Goal: Task Accomplishment & Management: Complete application form

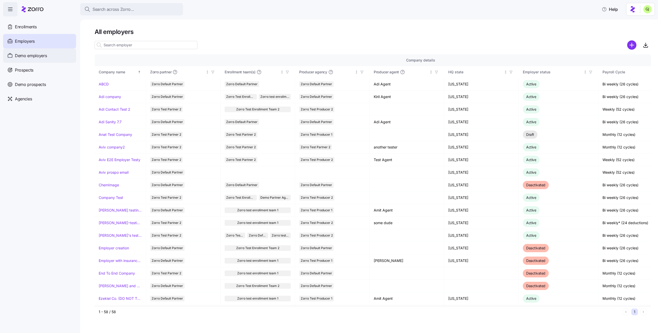
click at [51, 61] on div "Demo employers" at bounding box center [39, 55] width 73 height 14
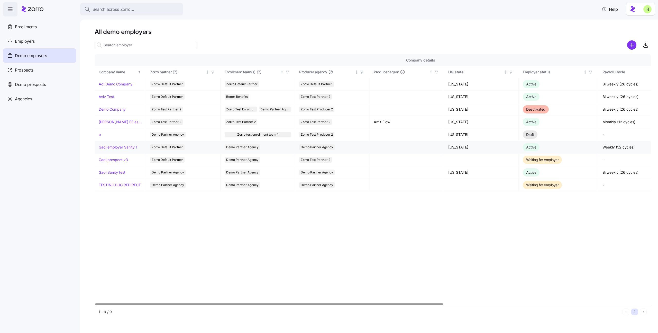
click at [127, 146] on link "Gadi employer Sanity 1" at bounding box center [118, 147] width 39 height 5
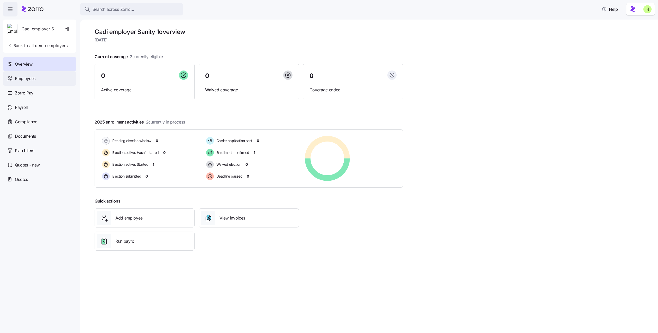
click at [25, 79] on span "Employees" at bounding box center [25, 78] width 21 height 6
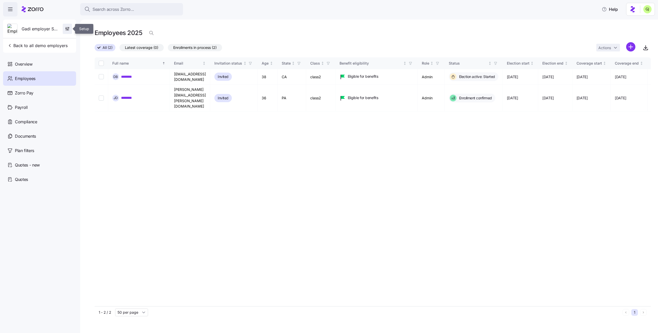
click at [69, 30] on icon "button" at bounding box center [67, 28] width 5 height 5
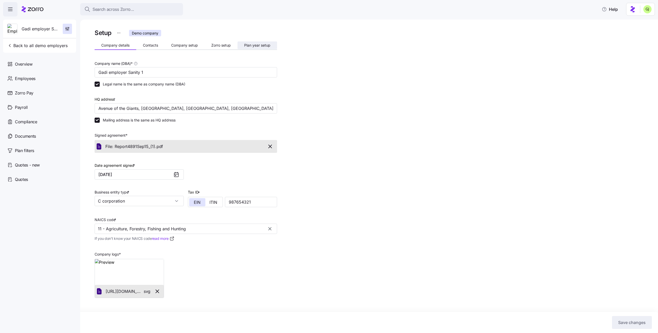
click at [251, 44] on span "Plan year setup" at bounding box center [257, 45] width 26 height 4
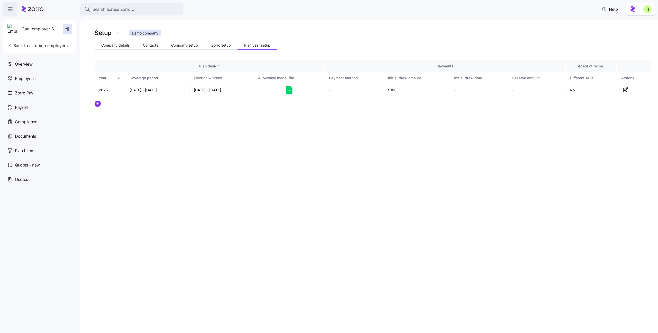
click at [96, 117] on div "Setup Demo company Company details Contacts Company setup Zorro setup Plan year…" at bounding box center [373, 80] width 556 height 104
click at [98, 104] on icon "add icon" at bounding box center [98, 104] width 6 height 6
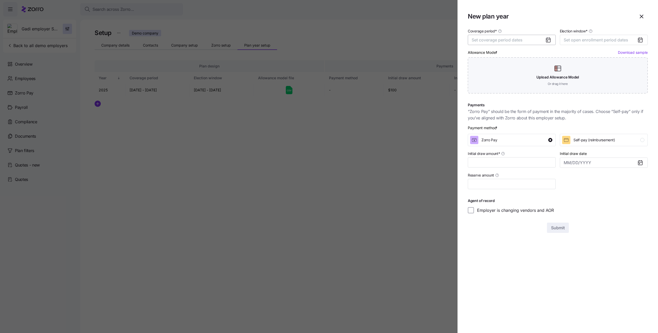
click at [522, 43] on button "Set coverage period dates" at bounding box center [512, 40] width 88 height 10
click at [548, 58] on button "button" at bounding box center [544, 55] width 11 height 11
click at [489, 67] on button "Jan" at bounding box center [486, 69] width 26 height 11
click at [539, 105] on button "Dec" at bounding box center [537, 102] width 26 height 11
click at [575, 43] on button "Set open enrollment period dates" at bounding box center [604, 40] width 88 height 10
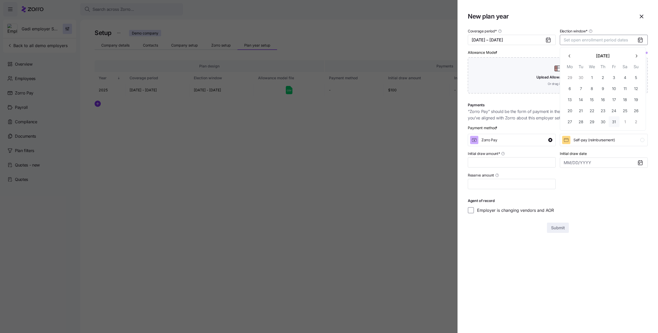
click at [613, 121] on button "31" at bounding box center [614, 121] width 11 height 11
click at [638, 57] on icon "button" at bounding box center [636, 55] width 5 height 5
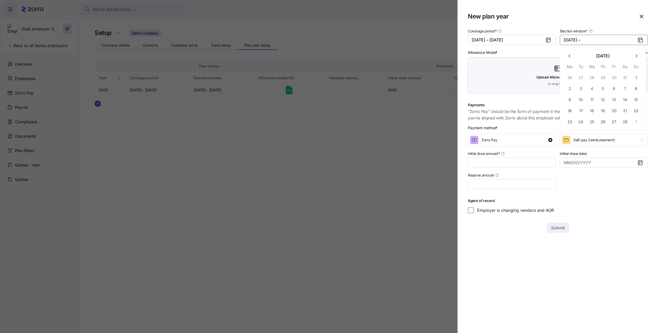
click at [638, 57] on icon "button" at bounding box center [636, 55] width 5 height 5
click at [612, 120] on button "27" at bounding box center [614, 121] width 11 height 11
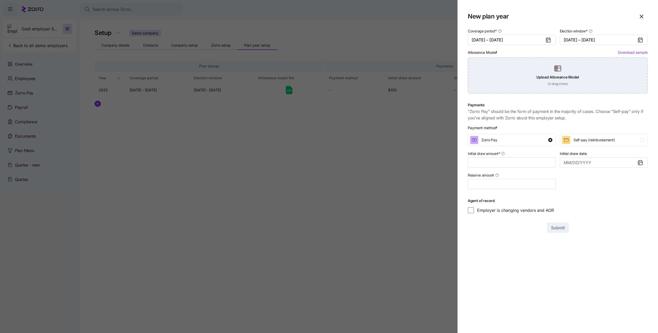
click at [581, 70] on div "Upload Allowance Model Or drag it here" at bounding box center [558, 75] width 180 height 36
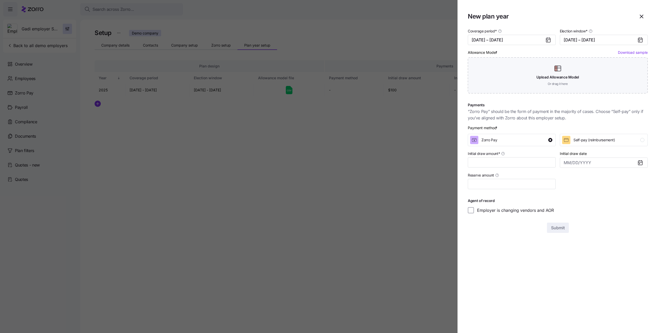
click at [627, 52] on link "Download sample" at bounding box center [633, 52] width 30 height 4
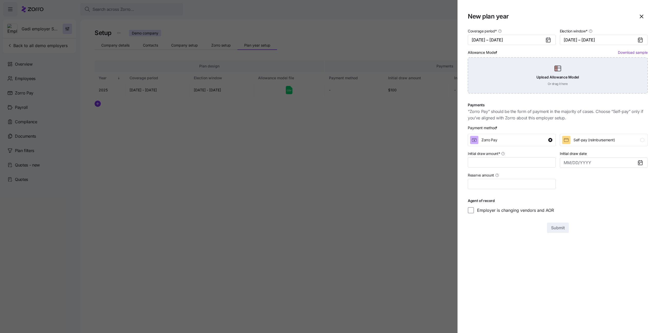
click at [585, 73] on div "Upload Allowance Model Or drag it here" at bounding box center [558, 75] width 180 height 36
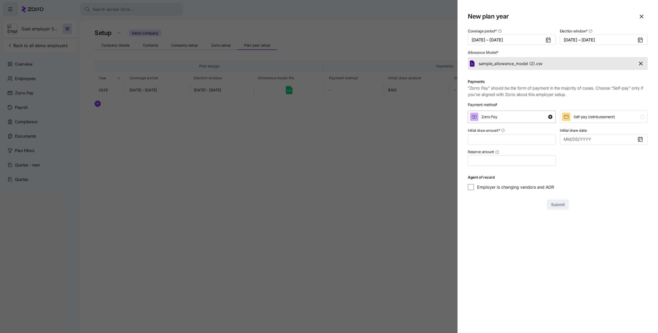
click at [503, 115] on div "Zorro Pay" at bounding box center [511, 117] width 82 height 8
click at [506, 136] on input "Initial draw amount *" at bounding box center [512, 139] width 88 height 10
type input "$100"
click at [556, 205] on span "Submit" at bounding box center [558, 204] width 14 height 6
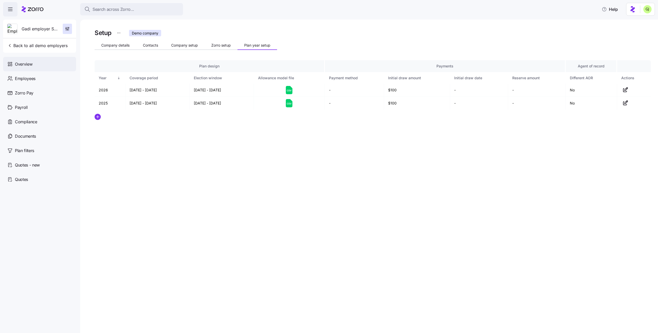
click at [30, 62] on span "Overview" at bounding box center [23, 64] width 17 height 6
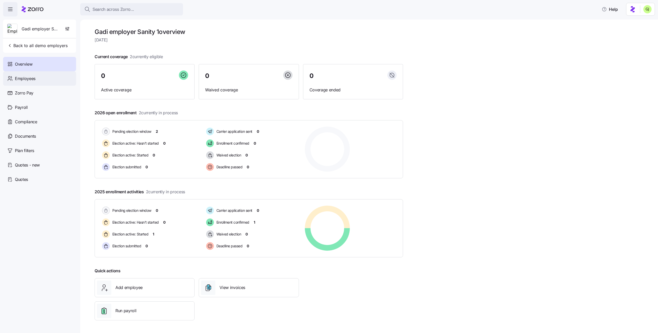
click at [42, 78] on div "Employees" at bounding box center [39, 78] width 73 height 14
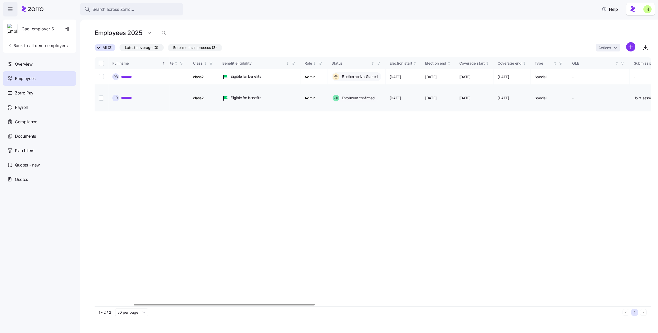
scroll to position [0, 113]
click at [43, 95] on div "Zorro Pay" at bounding box center [39, 93] width 73 height 14
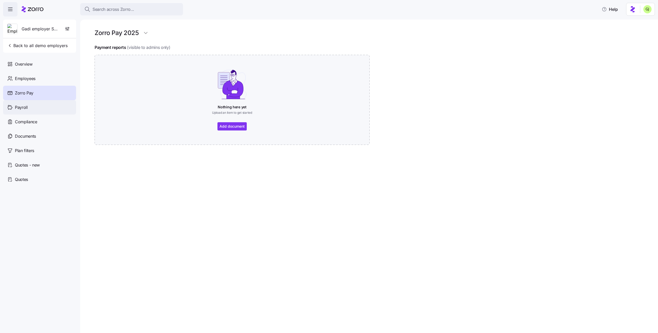
click at [42, 107] on div "Payroll" at bounding box center [39, 107] width 73 height 14
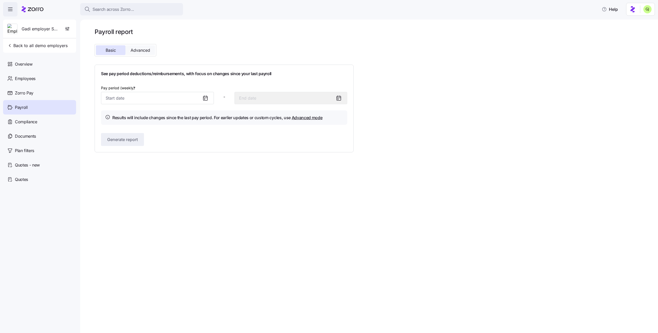
click at [136, 54] on button "Advanced" at bounding box center [140, 50] width 30 height 10
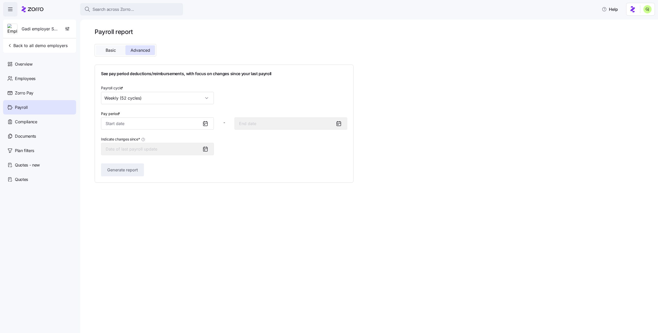
click at [114, 52] on span "Basic" at bounding box center [111, 50] width 10 height 4
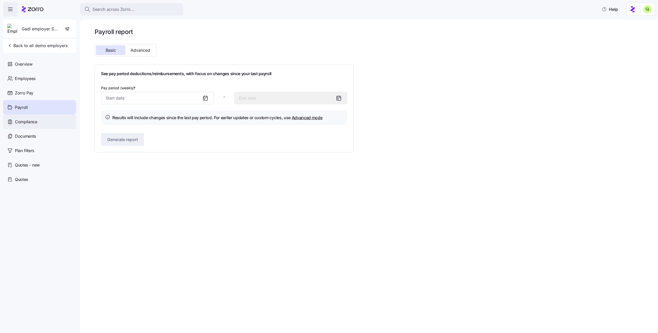
click at [55, 119] on div "Compliance" at bounding box center [39, 121] width 73 height 14
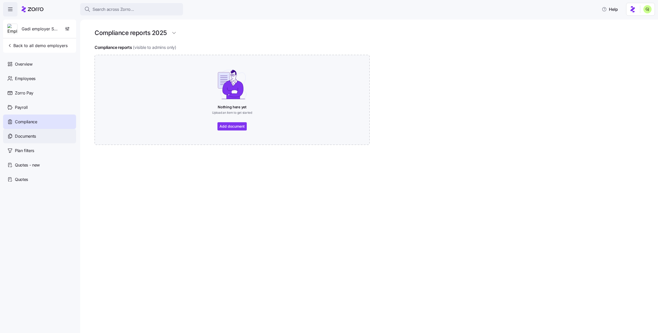
click at [45, 133] on div "Documents" at bounding box center [39, 136] width 73 height 14
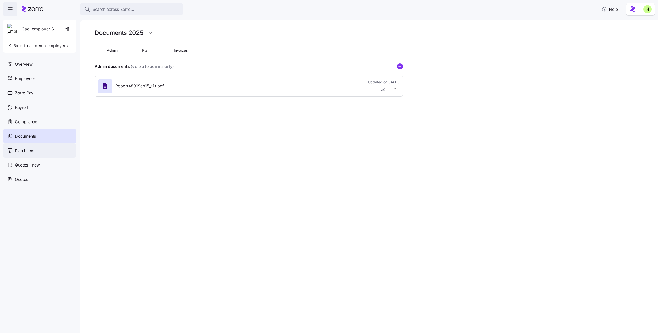
click at [44, 150] on div "Plan filters" at bounding box center [39, 150] width 73 height 14
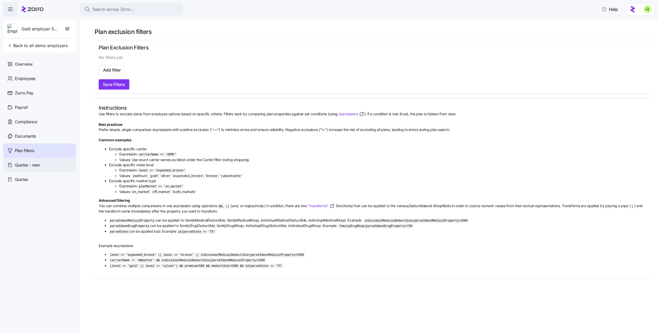
click at [45, 160] on div "Quotes - new" at bounding box center [39, 165] width 73 height 14
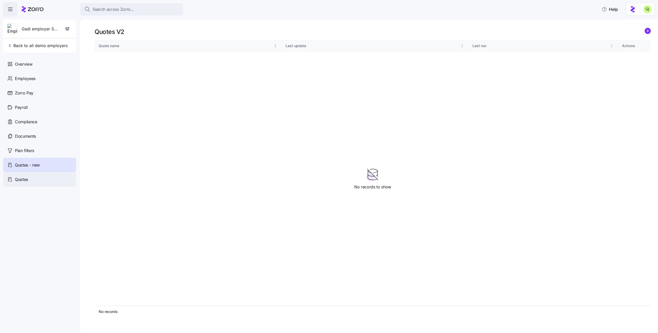
click at [43, 179] on div "Quotes" at bounding box center [39, 179] width 73 height 14
click at [48, 65] on div "Overview" at bounding box center [39, 64] width 73 height 14
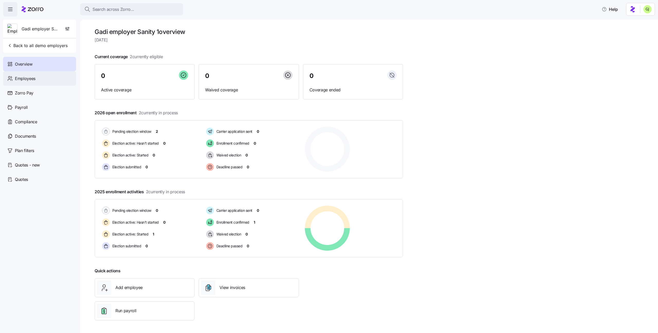
click at [30, 79] on span "Employees" at bounding box center [25, 78] width 21 height 6
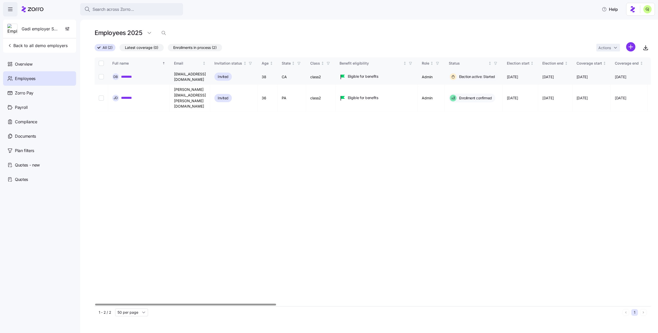
click at [131, 77] on link "********" at bounding box center [129, 76] width 16 height 5
click at [628, 47] on html "Search across Zorro... Help Gadi employer Sanity 1 Back to all demo employers O…" at bounding box center [329, 165] width 658 height 330
click at [615, 69] on span "Add a new employee" at bounding box center [614, 68] width 34 height 5
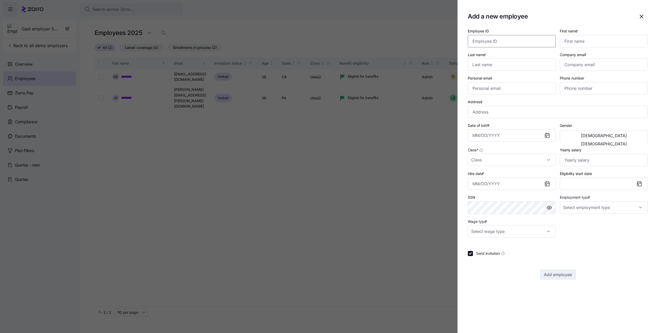
click at [507, 43] on input "Employee ID" at bounding box center [512, 41] width 88 height 12
type input "123"
click at [574, 41] on input "First name *" at bounding box center [604, 41] width 88 height 12
type input "[PERSON_NAME]"
click at [504, 68] on input "Last name *" at bounding box center [512, 64] width 88 height 12
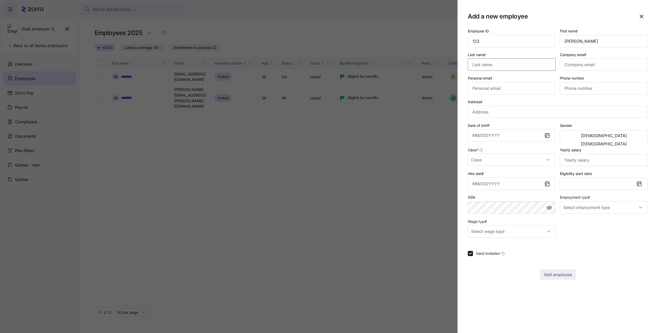
type input "[PERSON_NAME]"
click at [577, 63] on input "Company email *" at bounding box center [604, 64] width 88 height 12
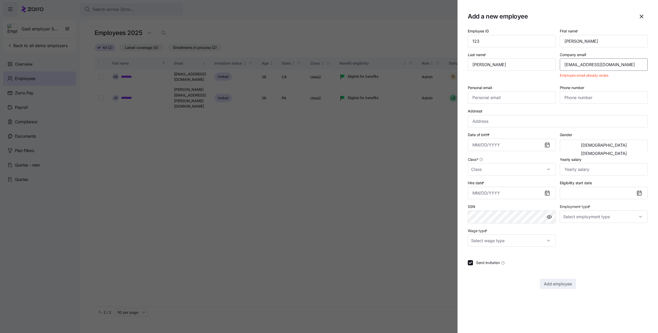
click at [581, 65] on input "[EMAIL_ADDRESS][DOMAIN_NAME]" at bounding box center [604, 64] width 88 height 12
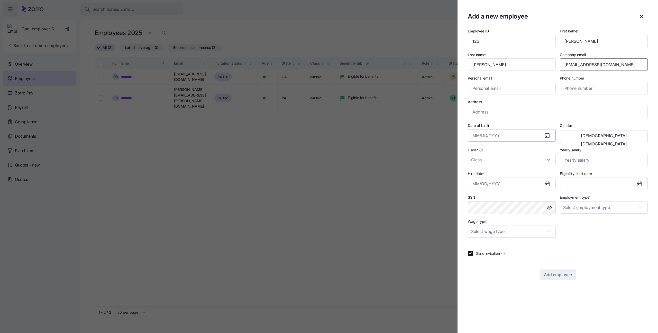
type input "[EMAIL_ADDRESS][DOMAIN_NAME]"
click at [514, 132] on input "Date of birth *" at bounding box center [512, 135] width 88 height 12
click at [518, 167] on button "1991" at bounding box center [516, 167] width 29 height 12
click at [518, 167] on button "Feb" at bounding box center [516, 167] width 29 height 12
click at [518, 203] on button "14" at bounding box center [516, 203] width 12 height 12
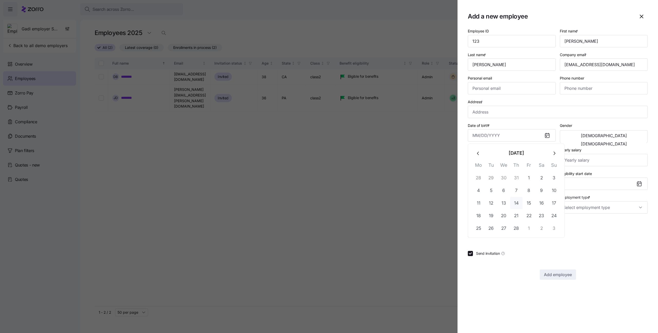
type input "[DATE]"
click at [582, 137] on span "[DEMOGRAPHIC_DATA]" at bounding box center [604, 135] width 46 height 4
click at [498, 162] on input "Class *" at bounding box center [512, 160] width 88 height 12
click at [497, 175] on div "class1" at bounding box center [512, 175] width 84 height 11
type input "class1"
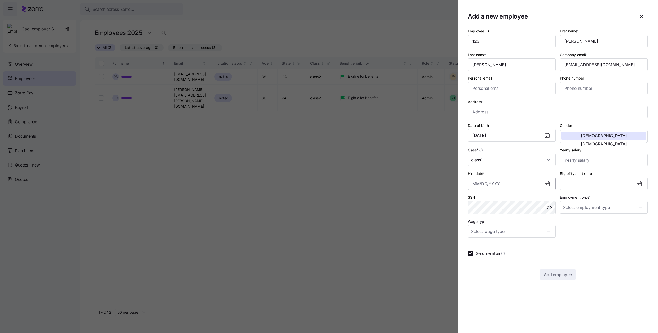
click at [509, 184] on input "Hire date *" at bounding box center [512, 183] width 88 height 12
click at [478, 198] on button "button" at bounding box center [478, 201] width 12 height 12
click at [529, 225] on button "1" at bounding box center [529, 226] width 12 height 12
type input "[DATE]"
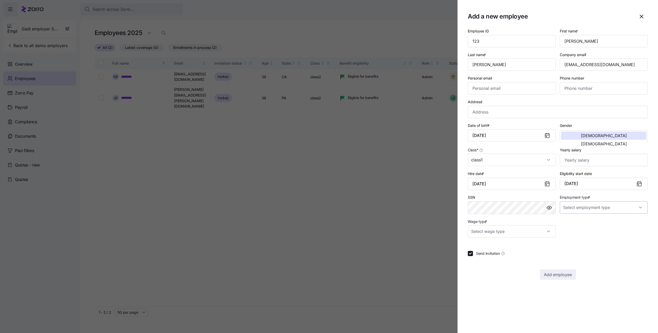
click at [579, 208] on input "Employment type *" at bounding box center [604, 207] width 88 height 12
click at [582, 221] on div "Full Time" at bounding box center [604, 223] width 84 height 11
type input "Full Time"
click at [547, 232] on input "Wage type *" at bounding box center [512, 231] width 88 height 12
click at [525, 244] on div "Salary" at bounding box center [512, 246] width 84 height 11
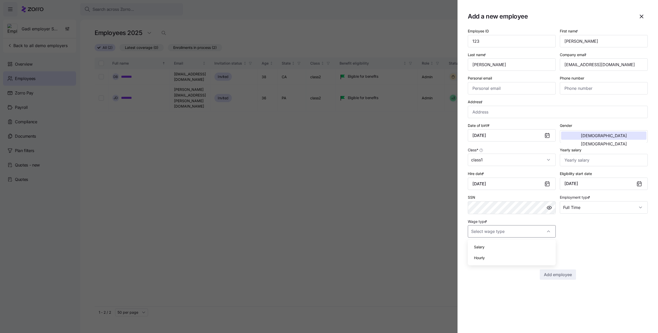
type input "Salary"
click at [593, 255] on div "Send invitation" at bounding box center [558, 253] width 180 height 5
click at [596, 247] on div "Employee ID 123 First name * [PERSON_NAME] Last name * [PERSON_NAME] Company em…" at bounding box center [558, 154] width 180 height 252
click at [518, 115] on input "Address *" at bounding box center [558, 112] width 180 height 12
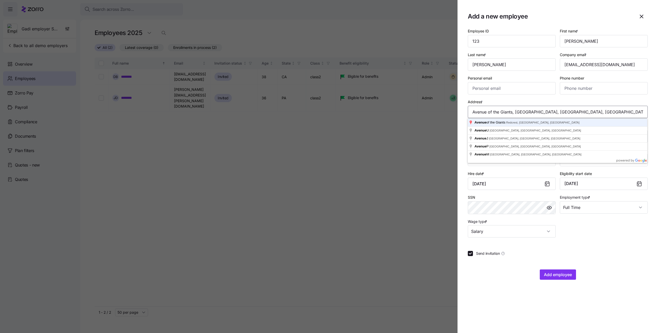
type input "Avenue of the Giants, [GEOGRAPHIC_DATA], [GEOGRAPHIC_DATA], [GEOGRAPHIC_DATA]"
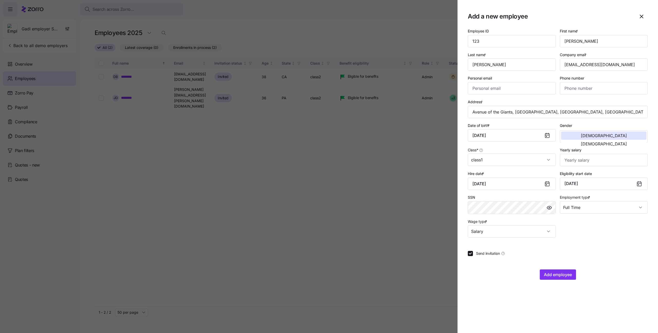
click at [607, 263] on div at bounding box center [558, 262] width 180 height 5
click at [567, 273] on span "Add employee" at bounding box center [558, 274] width 28 height 6
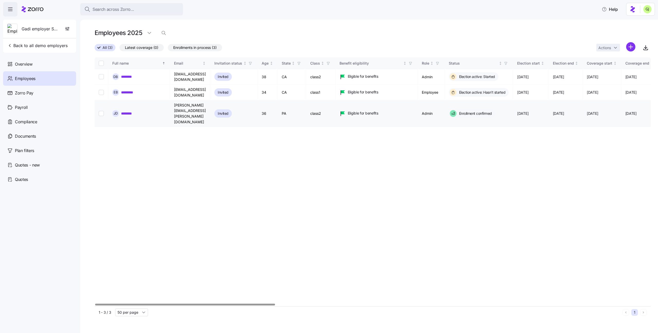
click at [129, 111] on link "********" at bounding box center [129, 113] width 16 height 5
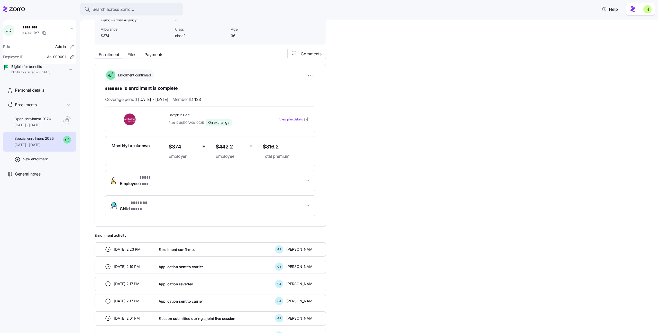
scroll to position [79, 0]
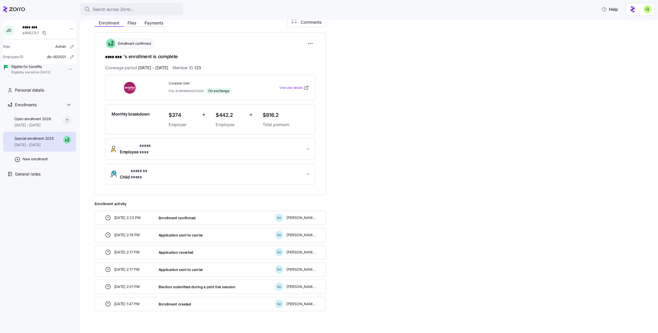
click at [303, 143] on span "Employee * **** *** *" at bounding box center [212, 149] width 185 height 12
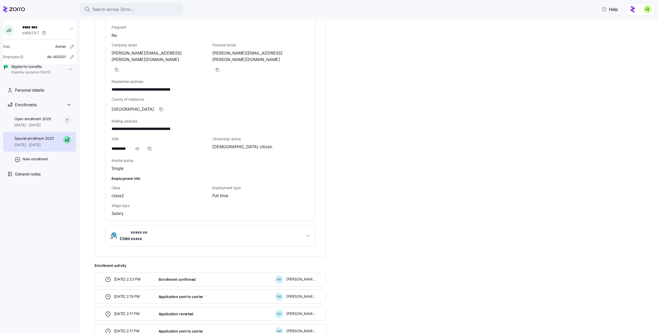
scroll to position [291, 0]
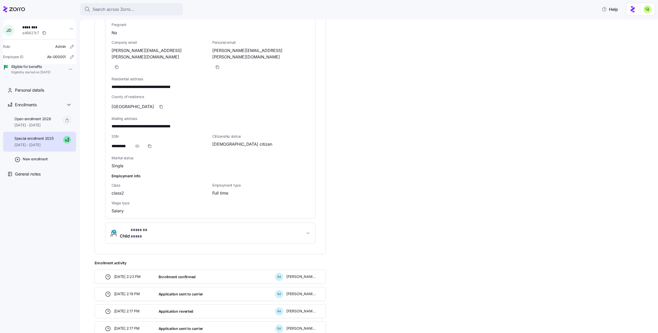
click at [283, 227] on span "Child * ******* **** *" at bounding box center [212, 233] width 185 height 12
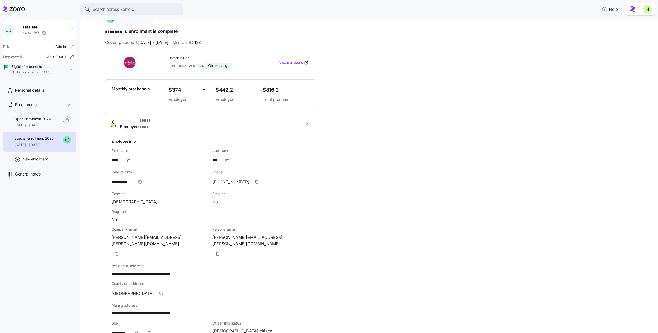
scroll to position [0, 0]
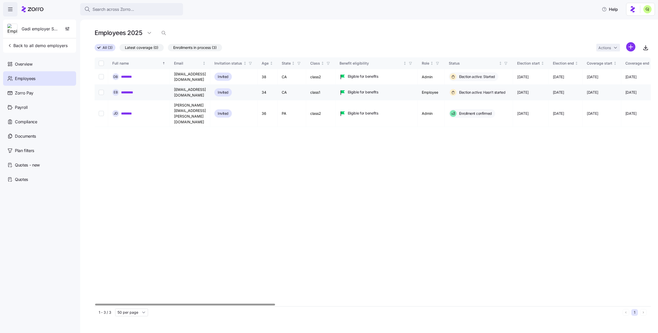
click at [130, 90] on link "*********" at bounding box center [129, 92] width 16 height 5
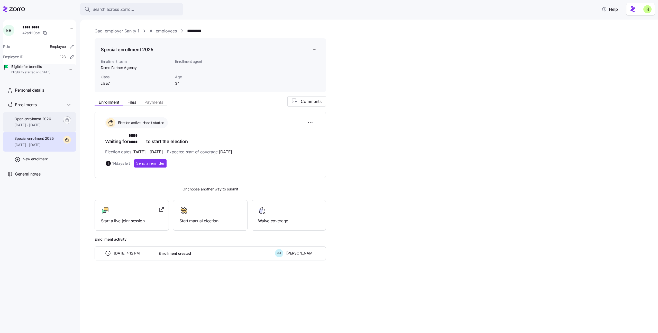
click at [48, 128] on span "[DATE] - [DATE]" at bounding box center [32, 124] width 37 height 5
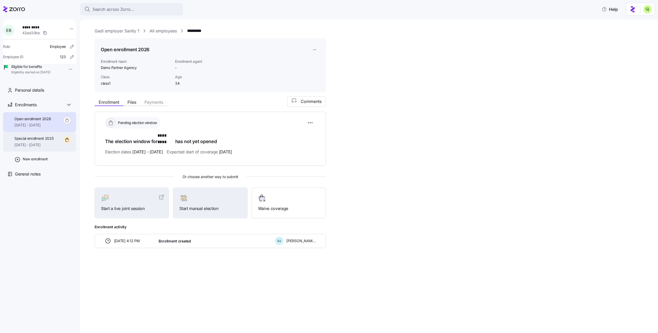
click at [45, 147] on div "Special enrollment 2025 [DATE] - [DATE]" at bounding box center [33, 142] width 39 height 12
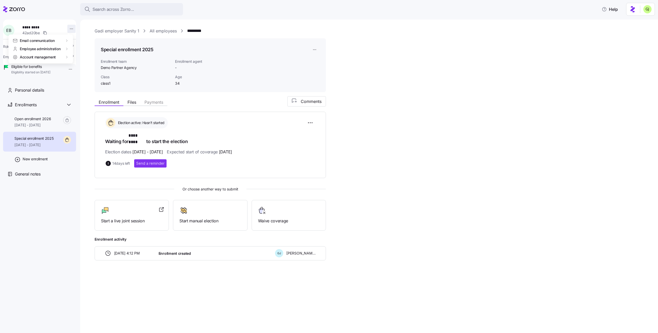
click at [70, 30] on html "Search across Zorro... Help E B ********* 42ad20be Role Employee Employee ID 12…" at bounding box center [329, 165] width 658 height 330
click at [344, 93] on html "Search across Zorro... Help E B ********* 42ad20be Role Employee Employee ID 12…" at bounding box center [329, 165] width 658 height 330
click at [314, 49] on html "Search across Zorro... Help E B ********* 42ad20be Role Employee Employee ID 12…" at bounding box center [329, 165] width 658 height 330
click at [372, 53] on html "Search across Zorro... Help E B ********* 42ad20be Role Employee Employee ID 12…" at bounding box center [329, 165] width 658 height 330
click at [30, 93] on span "Personal details" at bounding box center [29, 90] width 29 height 6
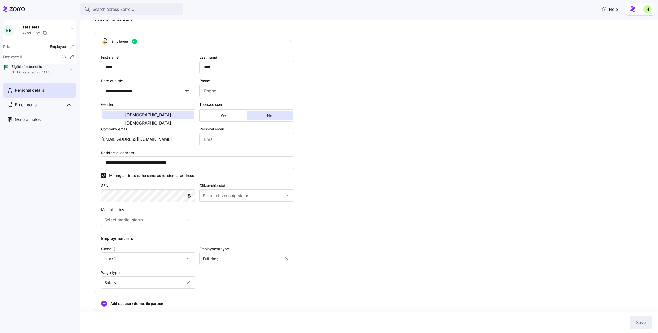
scroll to position [49, 0]
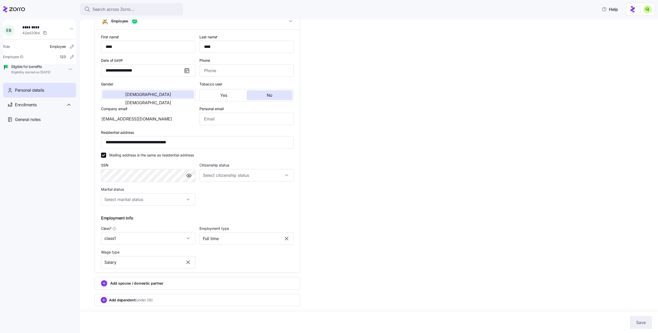
click at [222, 282] on div "Add spouse / domestic partner" at bounding box center [197, 283] width 193 height 6
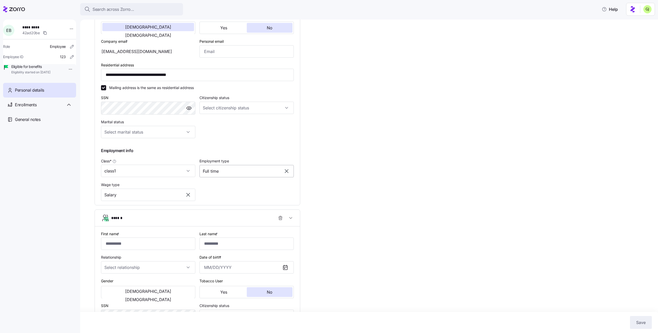
scroll to position [127, 0]
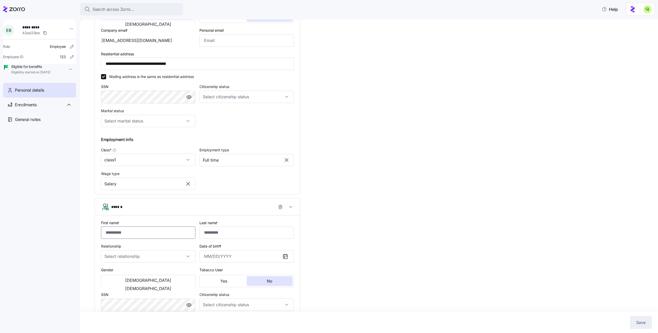
click at [165, 231] on input "First name *" at bounding box center [148, 232] width 94 height 12
type input "*********"
type input "****"
click at [221, 257] on input "Date of birth *" at bounding box center [247, 256] width 94 height 12
click at [216, 202] on button "1990" at bounding box center [218, 200] width 29 height 12
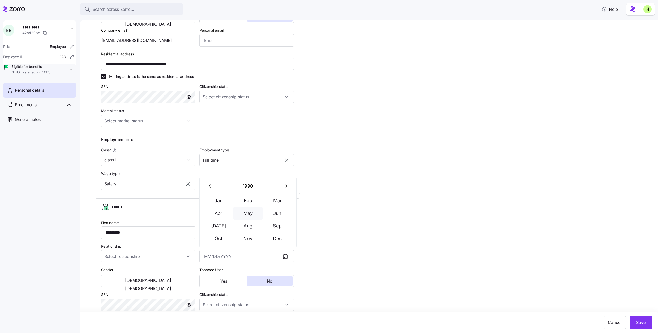
click at [246, 216] on button "May" at bounding box center [247, 213] width 29 height 12
click at [235, 225] on button "23" at bounding box center [235, 226] width 12 height 12
type input "[DATE]"
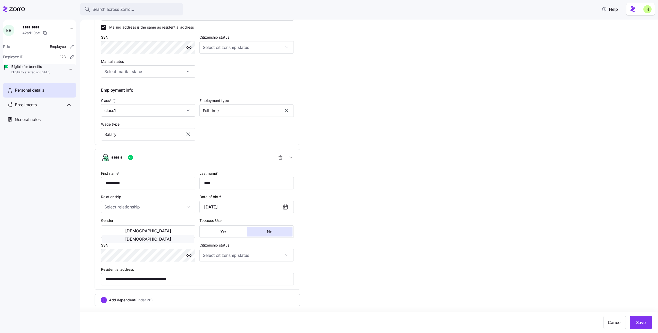
click at [171, 237] on span "[DEMOGRAPHIC_DATA]" at bounding box center [148, 239] width 46 height 4
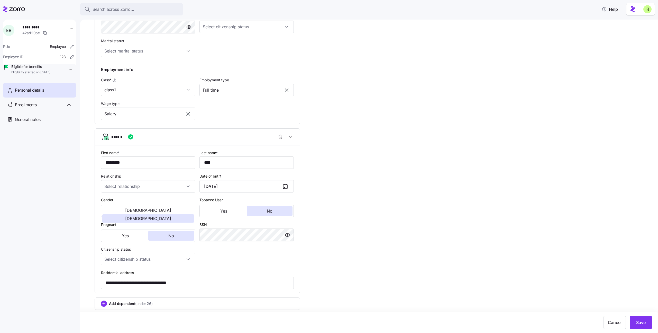
scroll to position [201, 0]
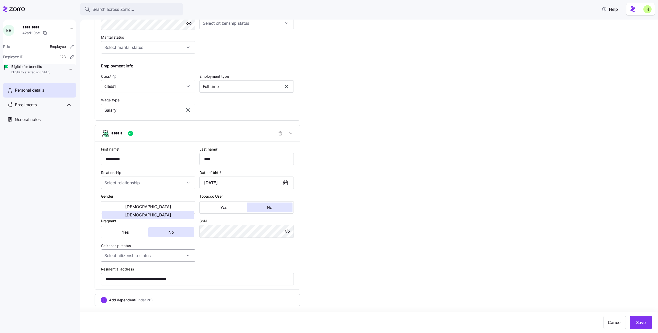
click at [188, 255] on input "Citizenship status" at bounding box center [148, 255] width 94 height 12
click at [172, 268] on div "[DEMOGRAPHIC_DATA] citizen" at bounding box center [148, 271] width 90 height 11
type input "[DEMOGRAPHIC_DATA] citizen"
click at [636, 321] on button "Save" at bounding box center [641, 322] width 22 height 13
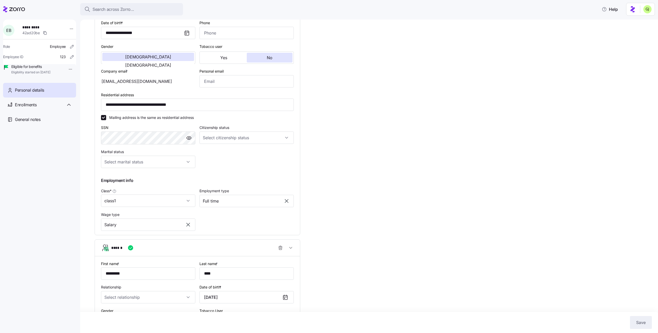
scroll to position [0, 0]
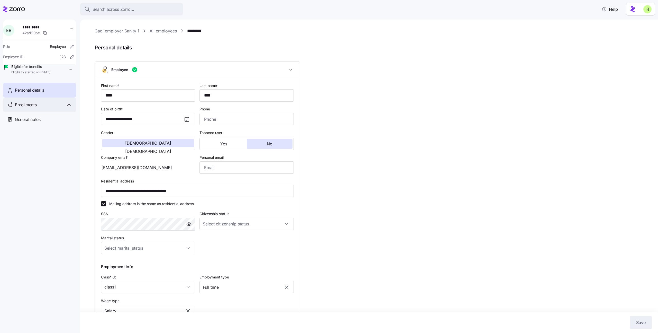
click at [34, 108] on span "Enrollments" at bounding box center [26, 105] width 22 height 6
click at [38, 141] on span "Special enrollment 2025" at bounding box center [33, 138] width 39 height 5
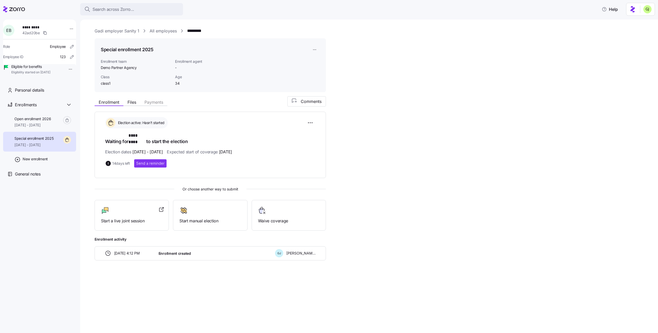
click at [647, 12] on html "Search across Zorro... Help E B ********* 42ad20be Role Employee Employee ID 12…" at bounding box center [329, 165] width 658 height 330
click at [635, 31] on div "Log out" at bounding box center [634, 32] width 20 height 6
